Goal: Find specific page/section: Find specific page/section

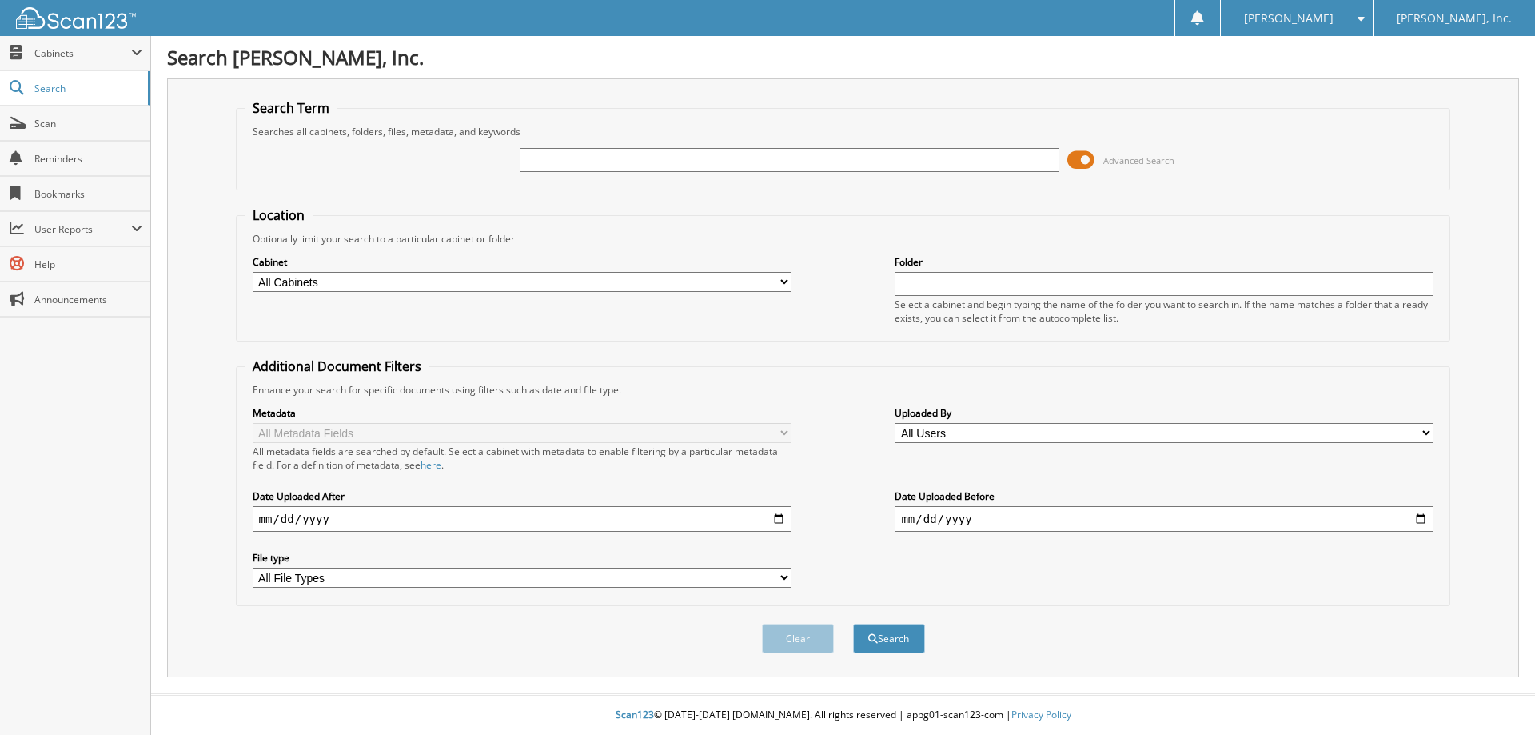
click at [733, 155] on input "text" at bounding box center [789, 160] width 539 height 24
type input "CK#23990"
click at [1078, 160] on span at bounding box center [1081, 160] width 27 height 24
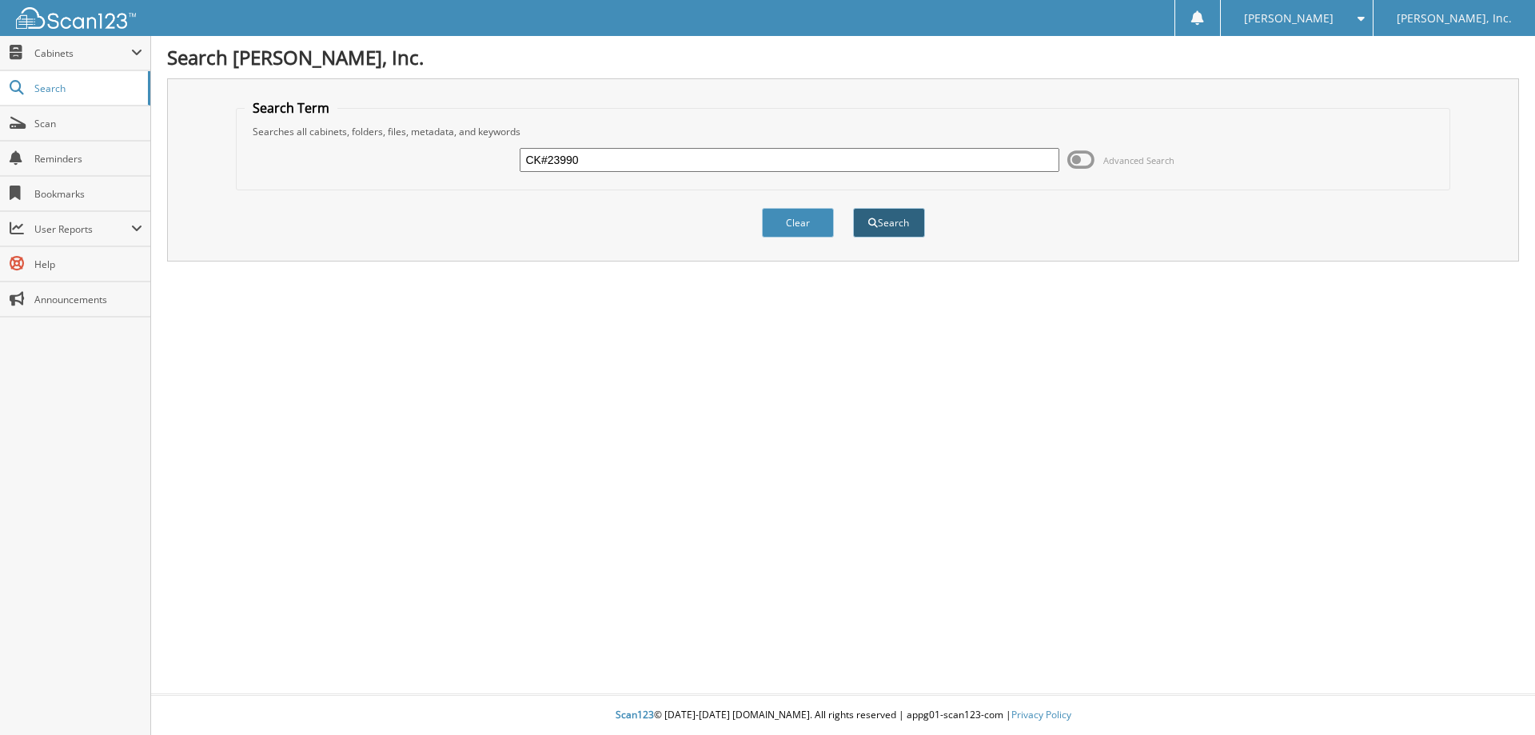
click at [902, 227] on button "Search" at bounding box center [889, 223] width 72 height 30
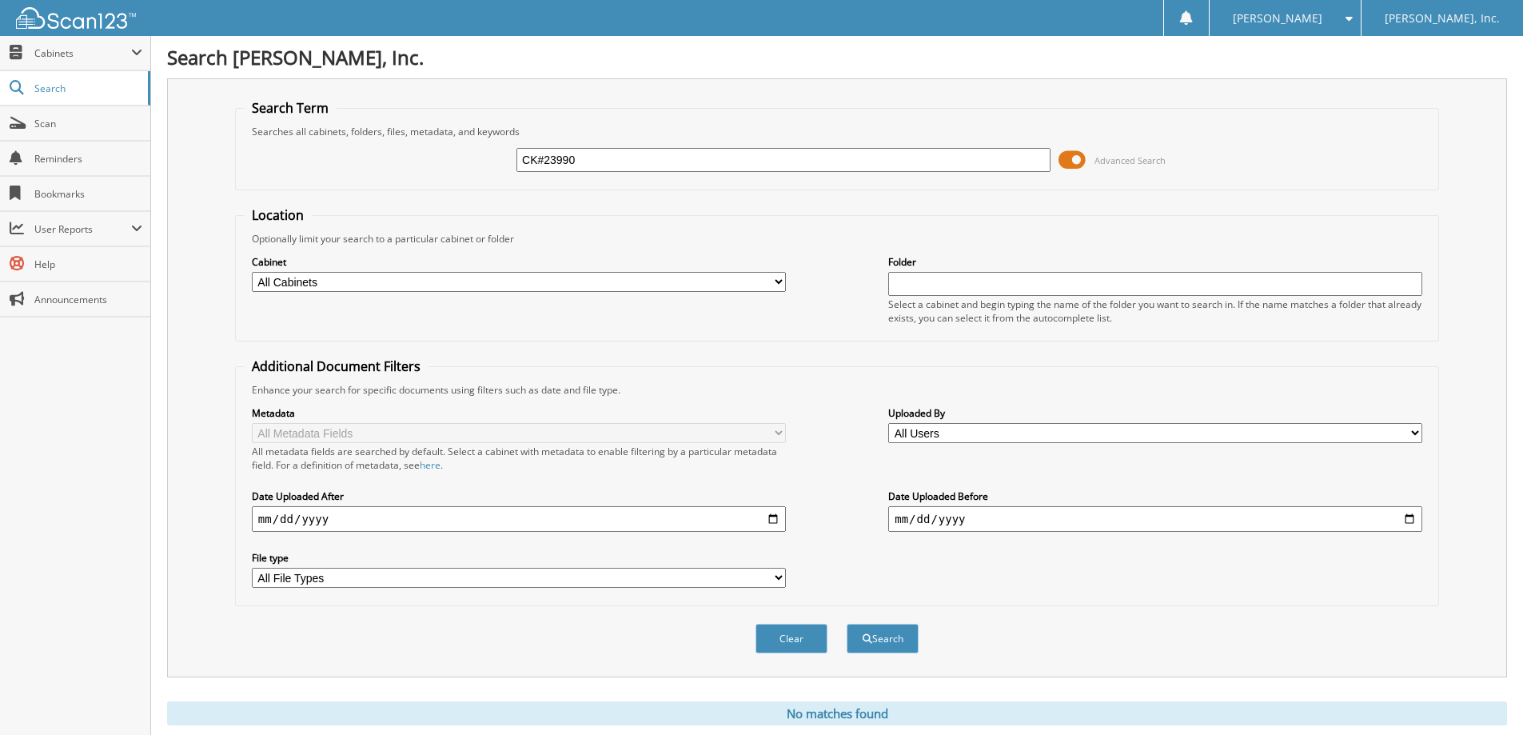
click at [545, 160] on input "CK#23990" at bounding box center [784, 160] width 534 height 24
type input "23990"
click at [902, 634] on button "Search" at bounding box center [883, 639] width 72 height 30
click at [880, 641] on button "Search" at bounding box center [883, 639] width 72 height 30
drag, startPoint x: 1074, startPoint y: 158, endPoint x: 1061, endPoint y: 162, distance: 13.4
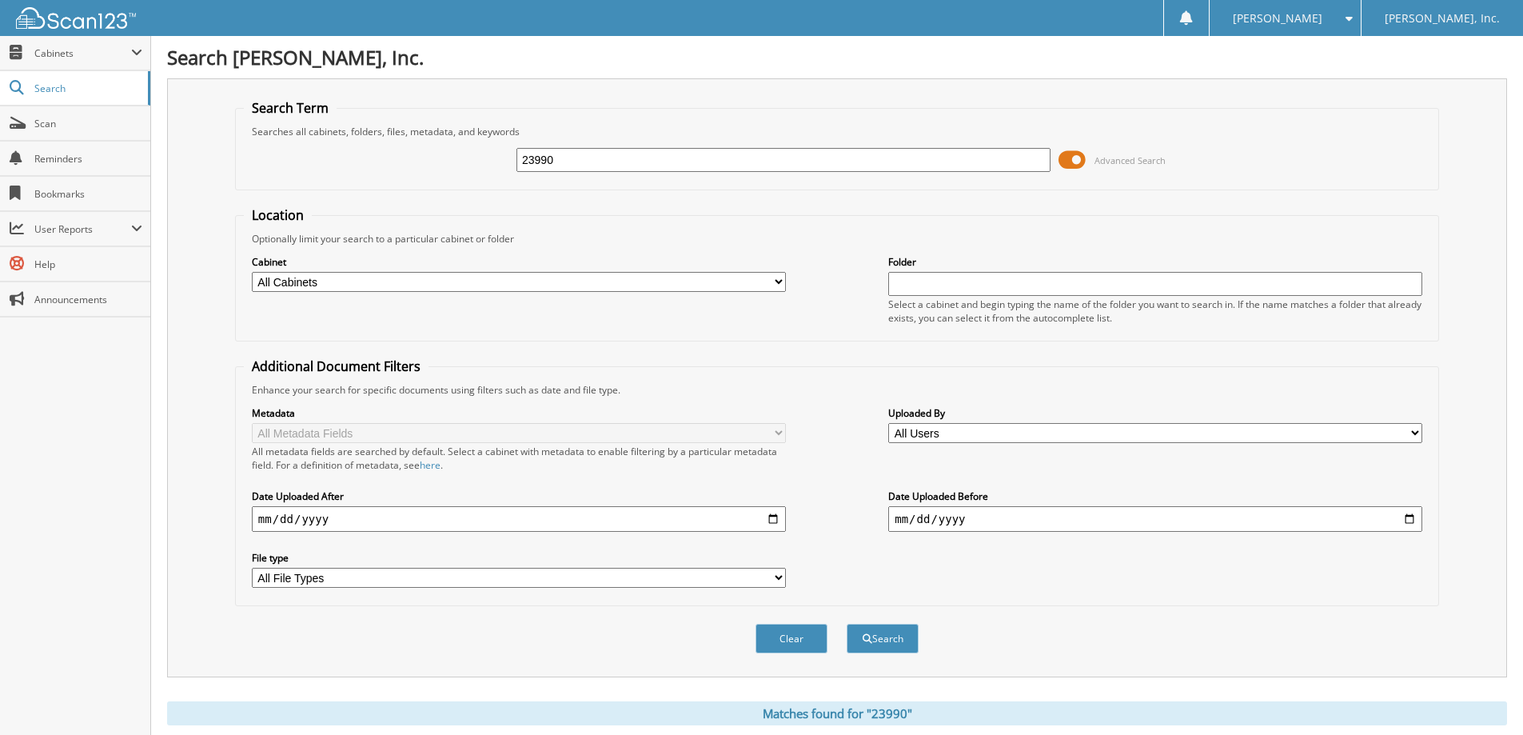
click at [1061, 162] on span at bounding box center [1072, 160] width 27 height 24
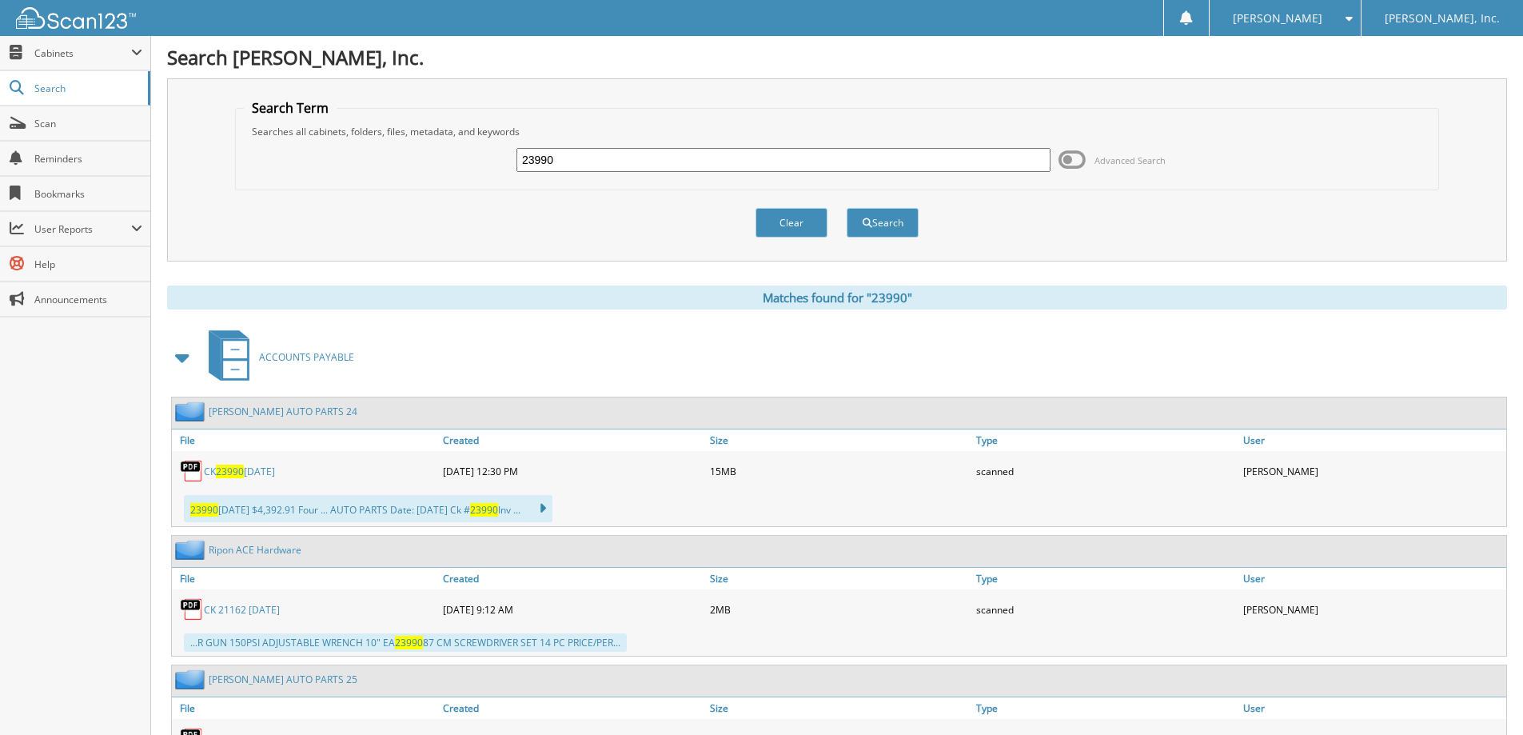
click at [240, 411] on link "[PERSON_NAME] AUTO PARTS 24" at bounding box center [283, 412] width 149 height 14
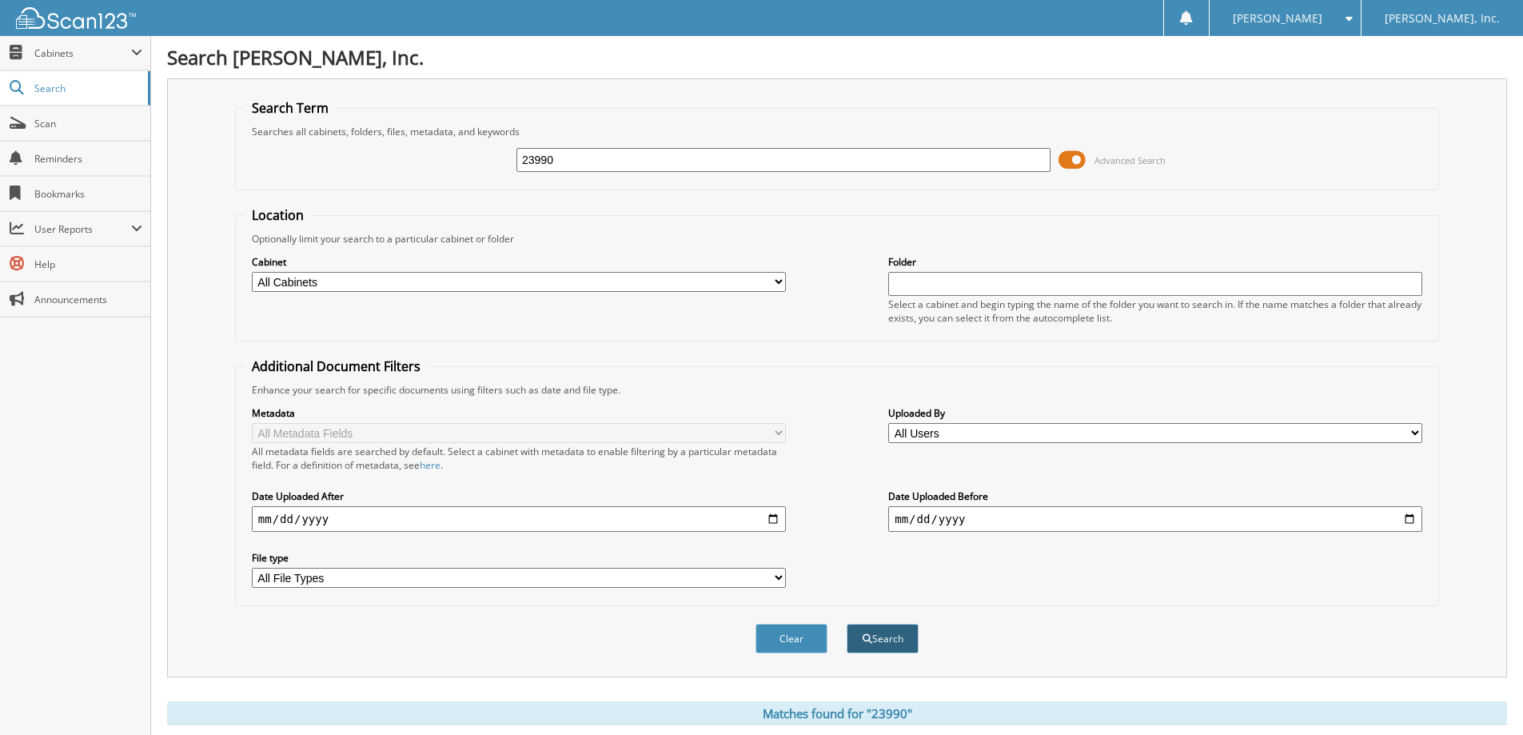
click at [882, 642] on button "Search" at bounding box center [883, 639] width 72 height 30
drag, startPoint x: 1075, startPoint y: 156, endPoint x: 1014, endPoint y: 197, distance: 73.9
click at [1026, 169] on div "23990 Advanced Search" at bounding box center [837, 159] width 1187 height 43
click at [1074, 154] on span at bounding box center [1072, 160] width 27 height 24
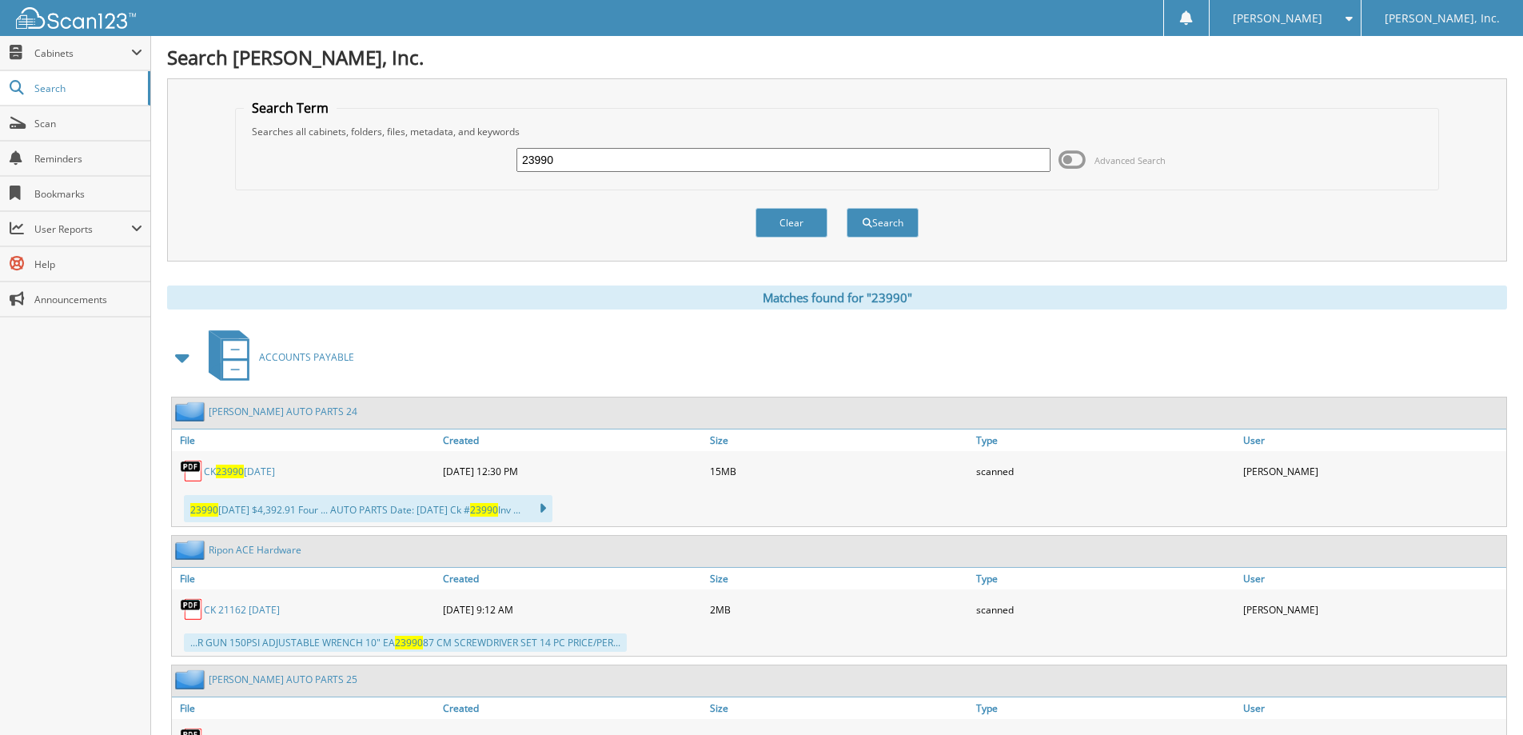
click at [236, 473] on span "23990" at bounding box center [230, 472] width 28 height 14
